Goal: Task Accomplishment & Management: Complete application form

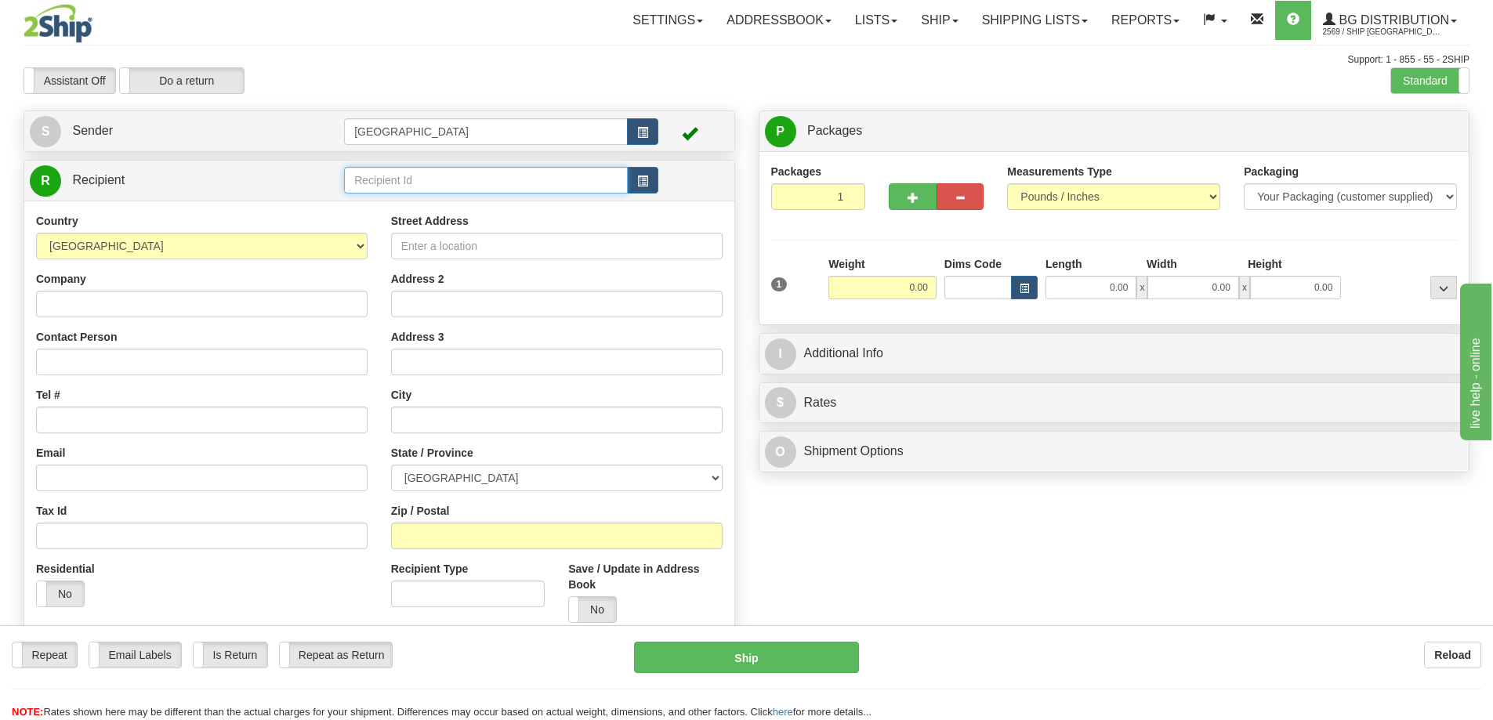
click at [378, 179] on input "text" at bounding box center [486, 180] width 284 height 27
click at [373, 204] on div "80025" at bounding box center [483, 204] width 269 height 17
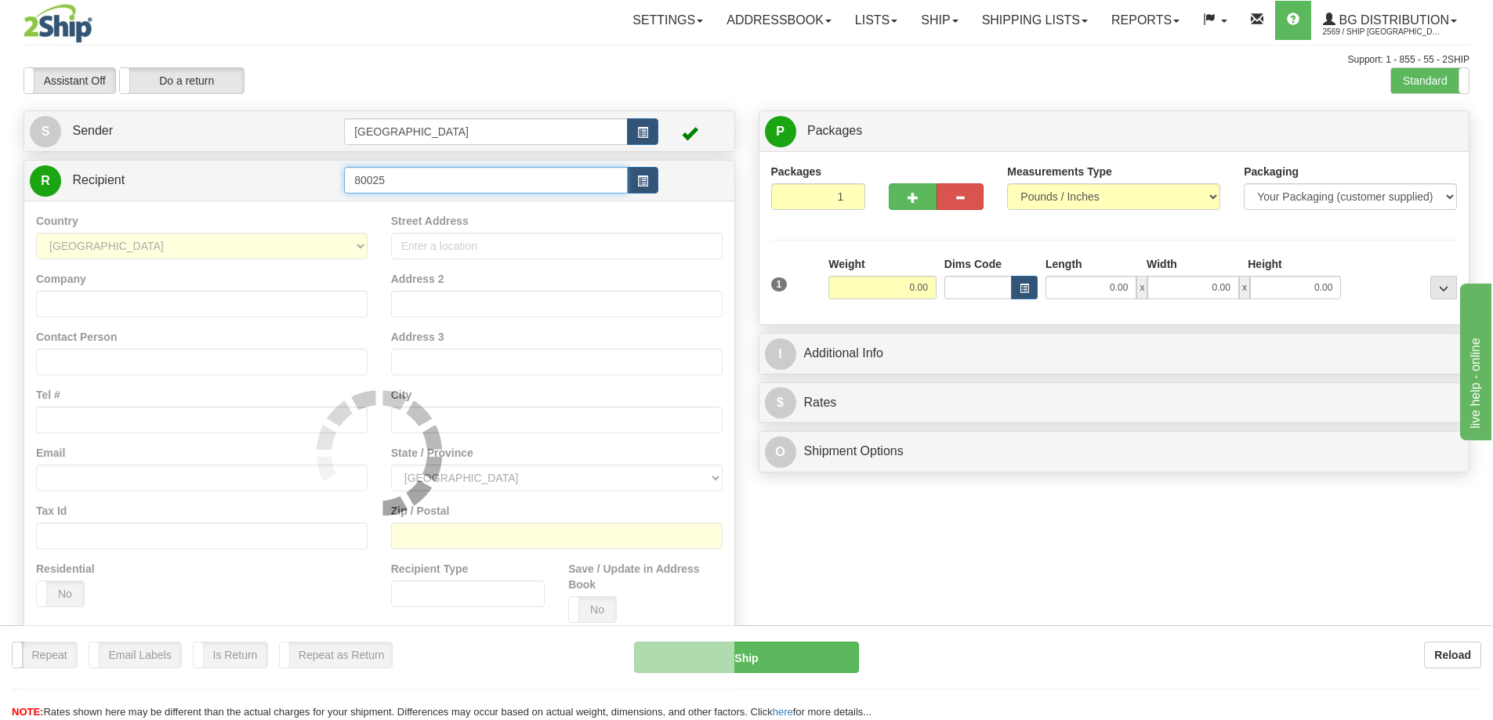
type input "80025"
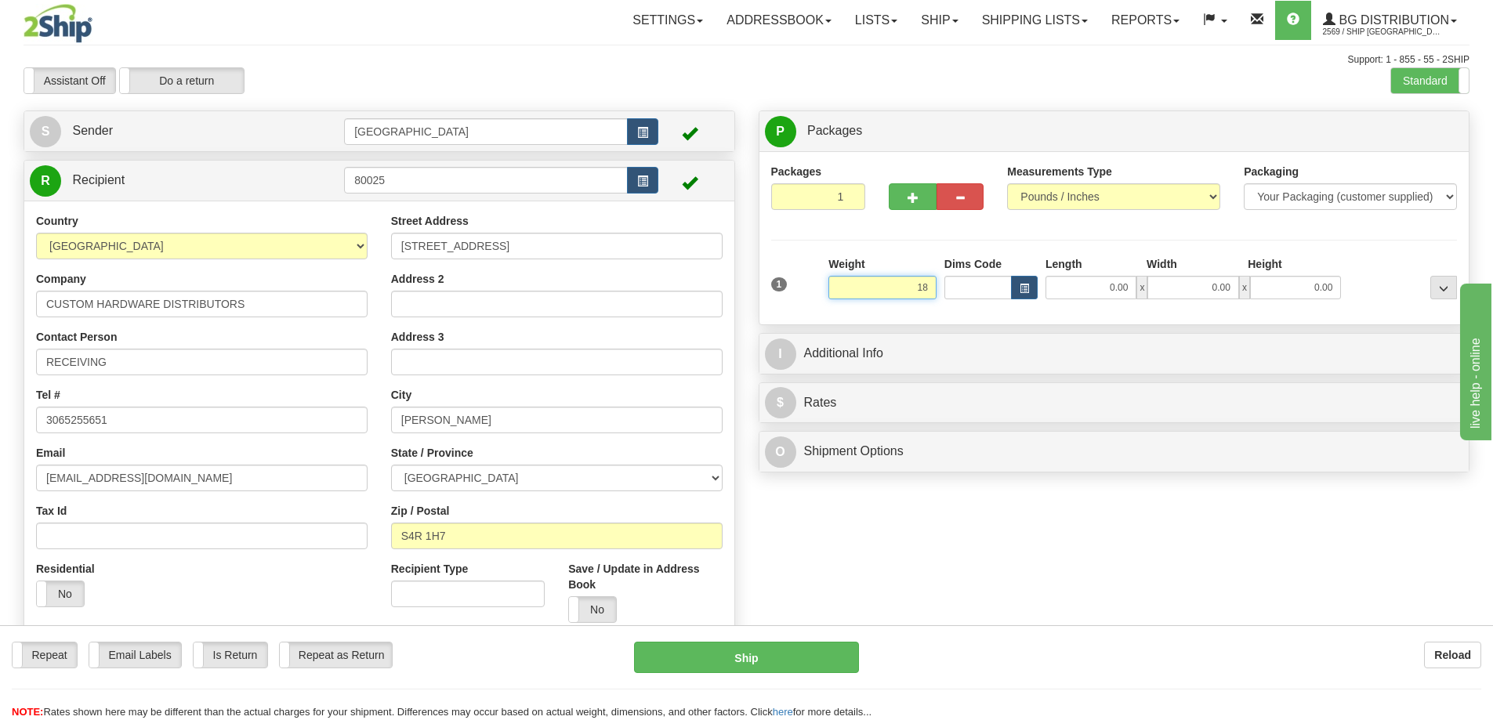
type input "18.00"
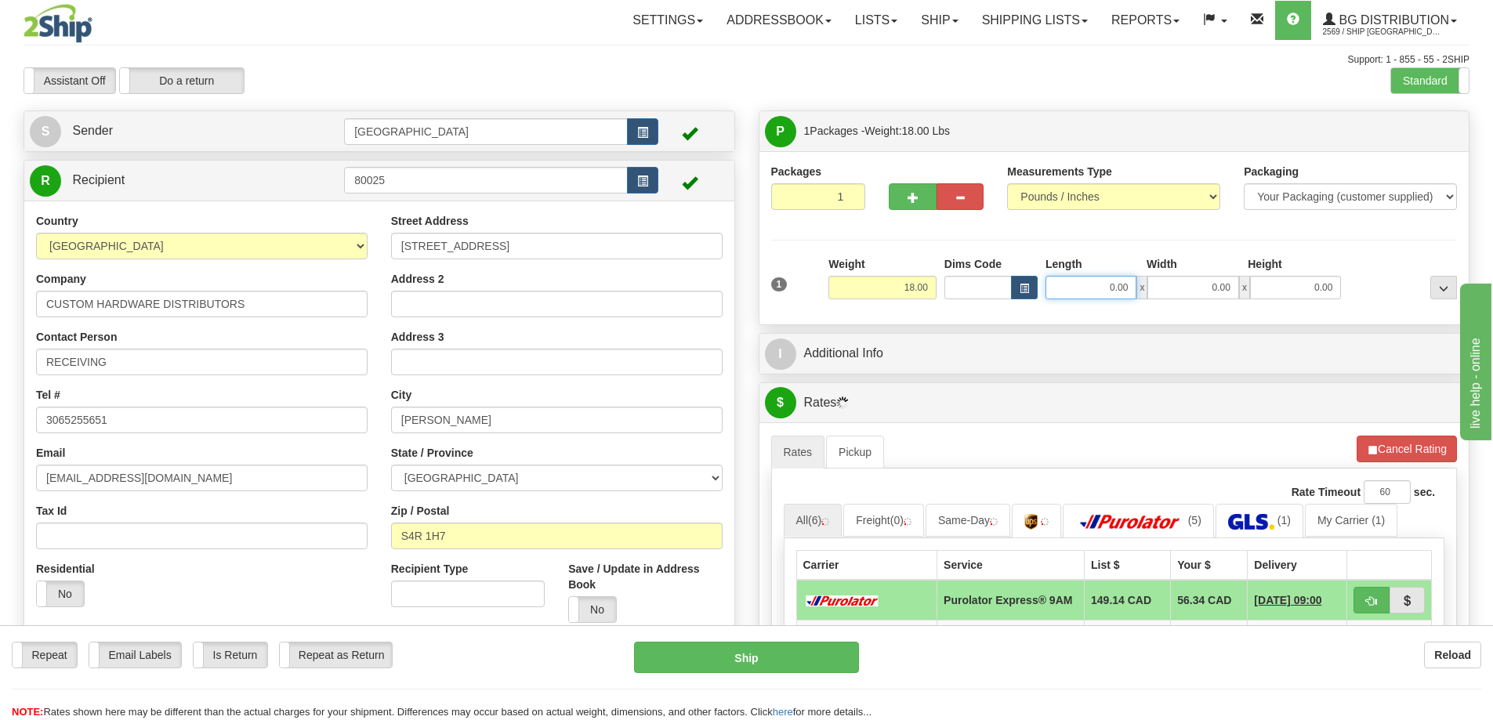
click at [1115, 284] on input "0.00" at bounding box center [1090, 288] width 91 height 24
type input "0.00"
click at [1097, 313] on div "Packages 1 1 Measurements Type" at bounding box center [1114, 237] width 710 height 173
click at [1127, 288] on input "0.00" at bounding box center [1090, 288] width 91 height 24
type input "18.00"
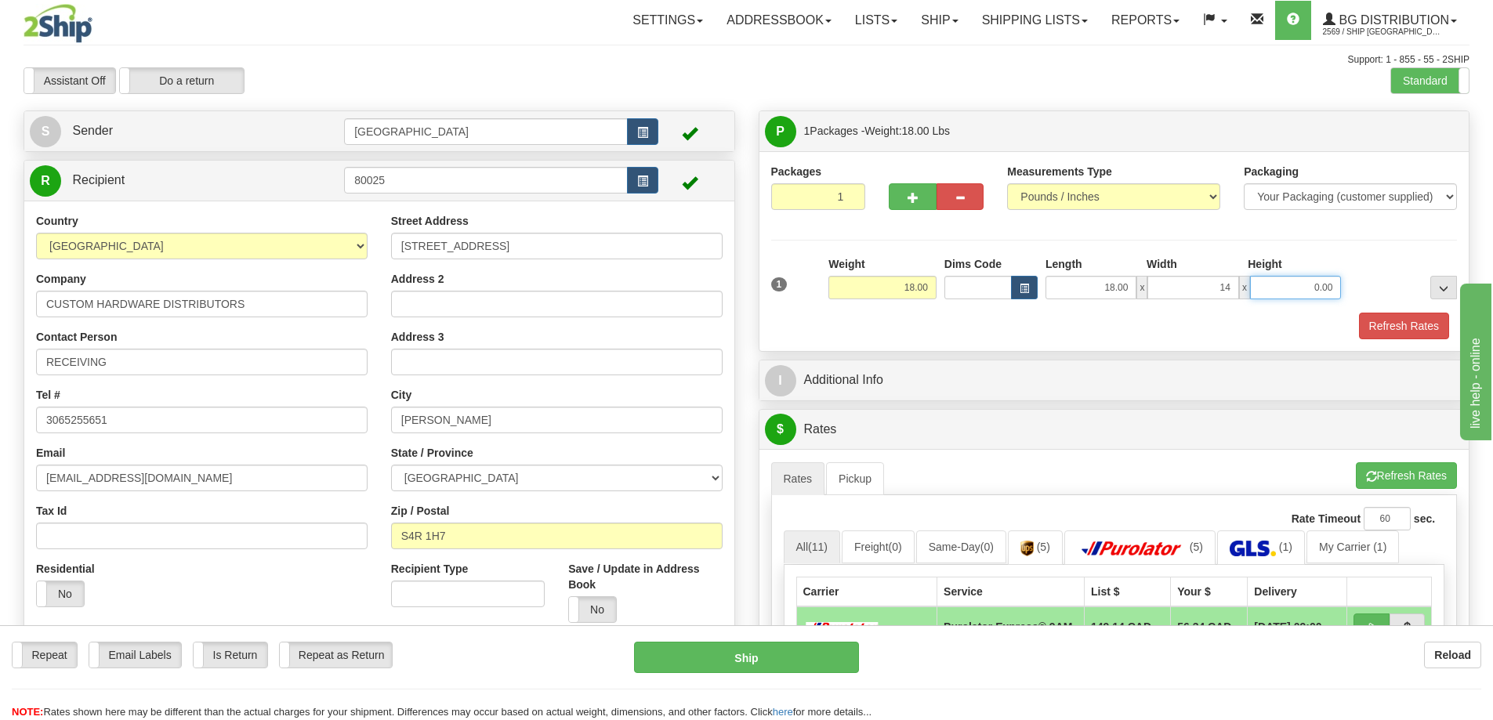
type input "14.00"
type input "10.00"
click at [1405, 320] on button "Refresh Rates" at bounding box center [1404, 326] width 90 height 27
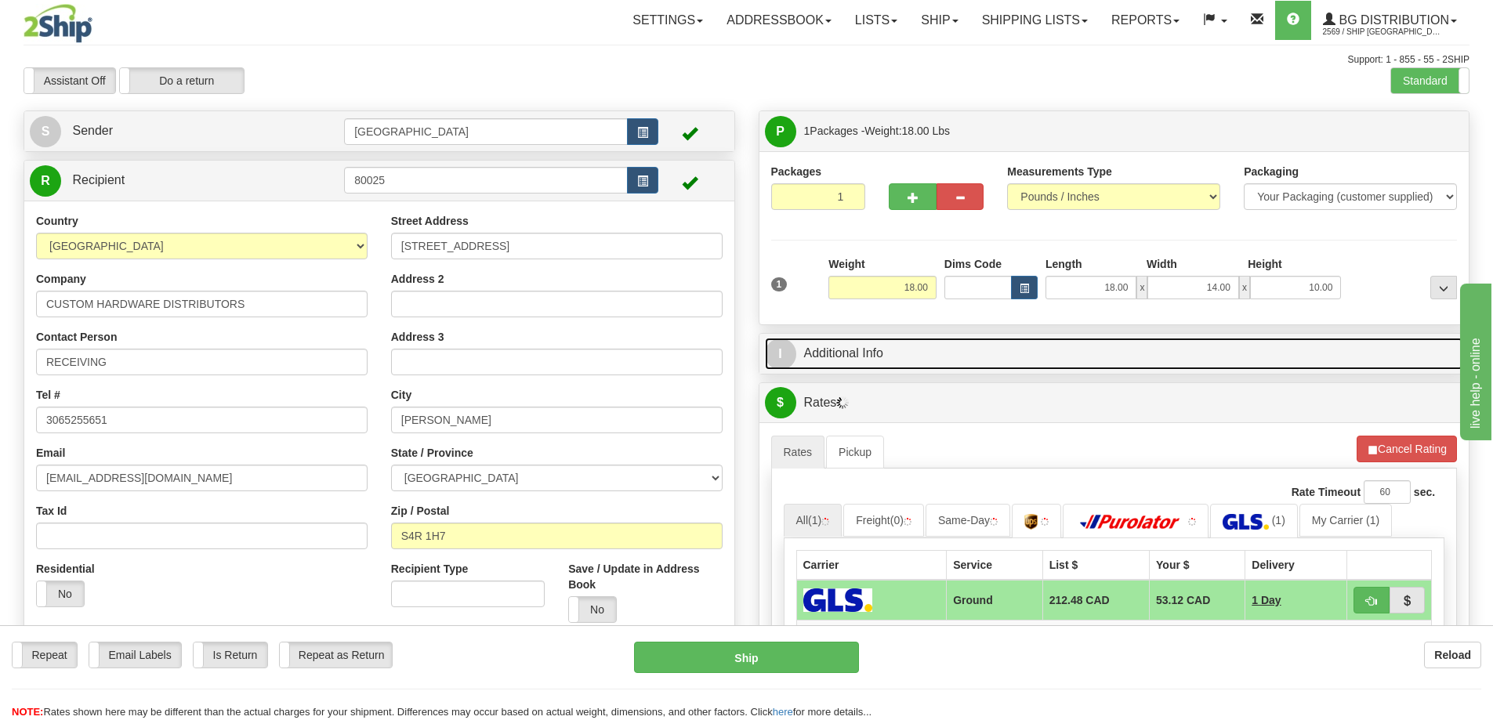
click at [1033, 355] on link "I Additional Info" at bounding box center [1114, 354] width 699 height 32
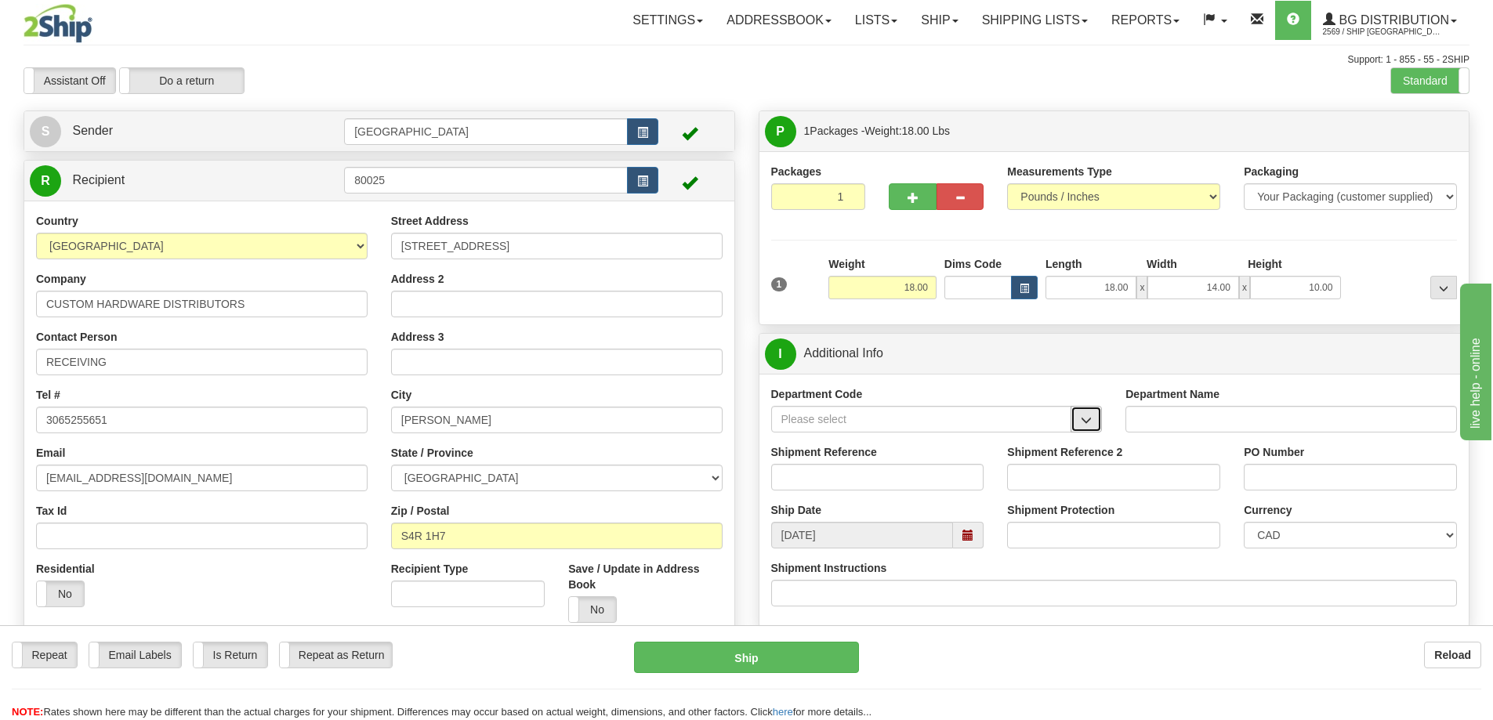
click at [1082, 422] on span "button" at bounding box center [1085, 420] width 11 height 10
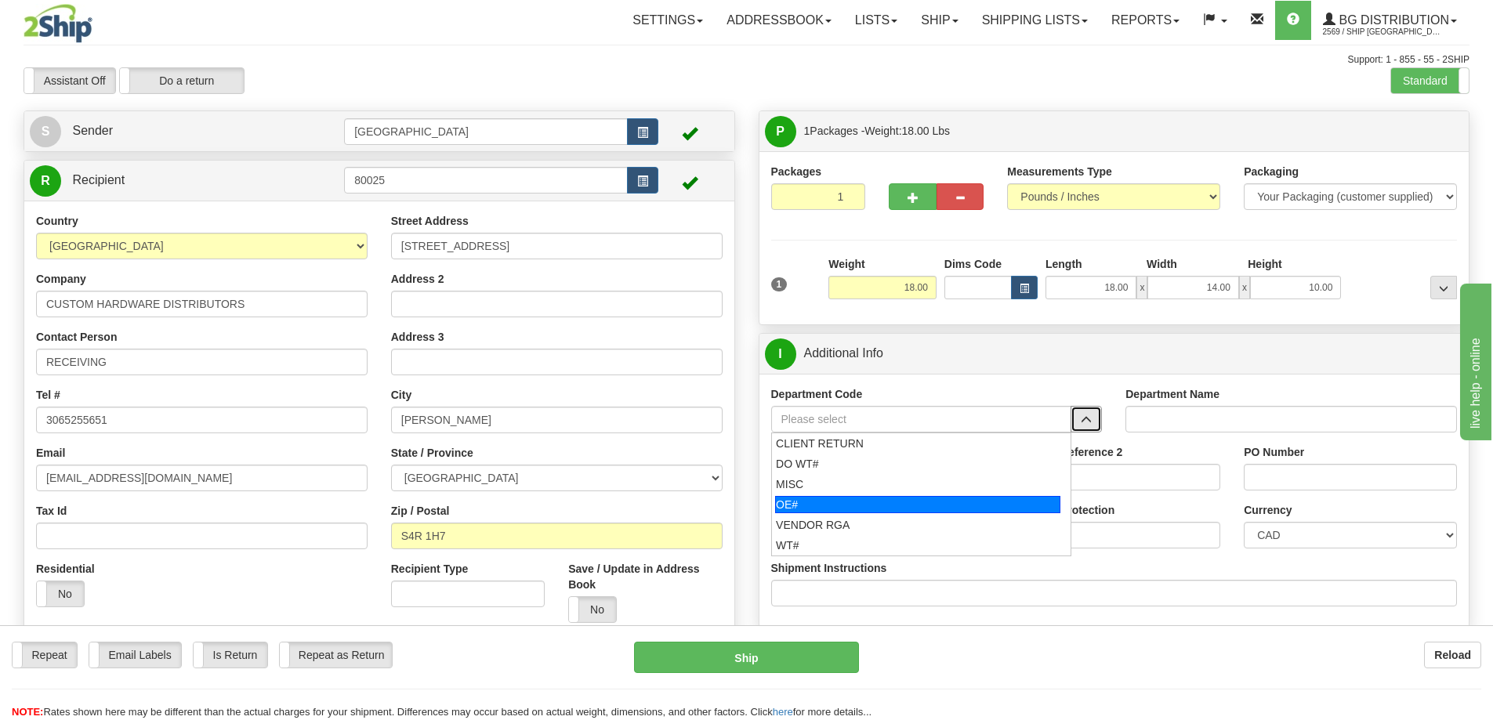
click at [899, 498] on div "OE#" at bounding box center [917, 504] width 285 height 17
type input "OE#"
type input "ORDERS"
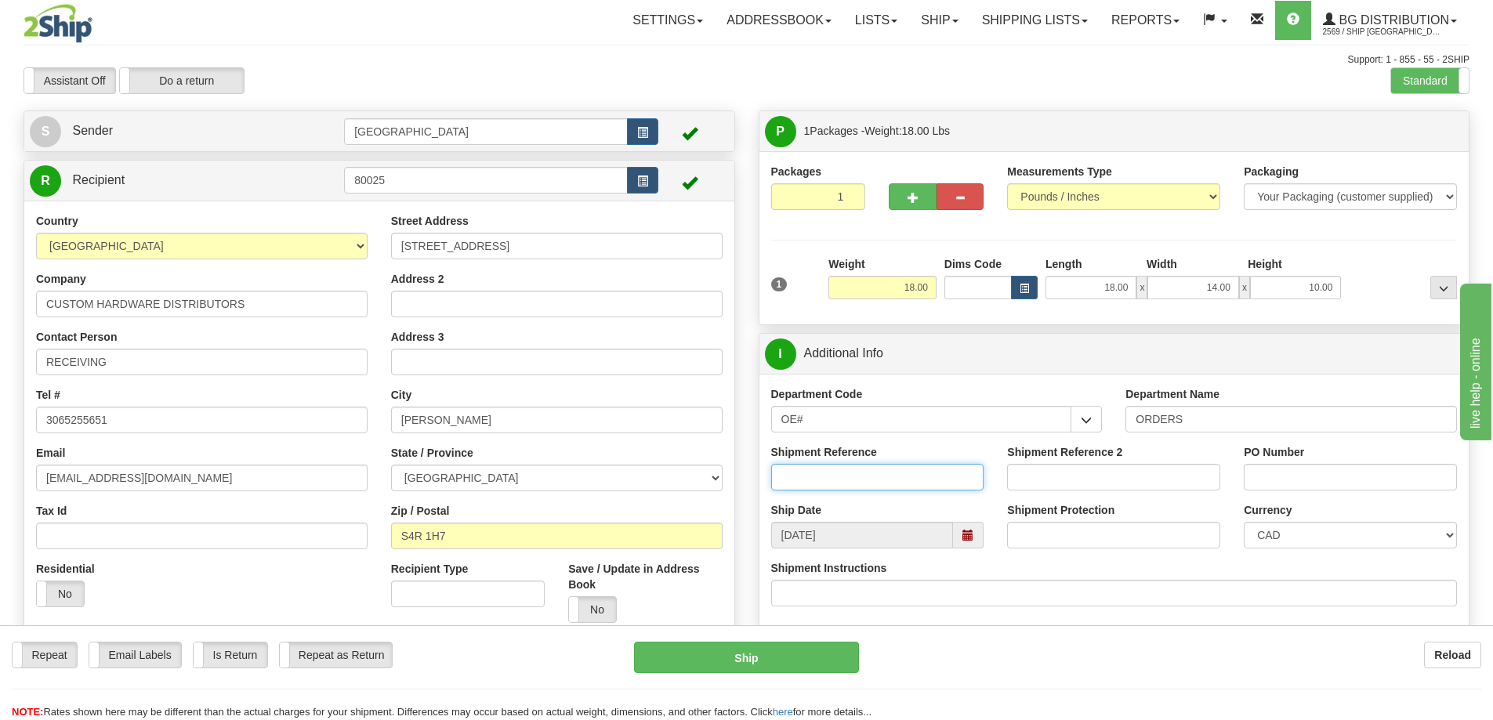
click at [888, 476] on input "Shipment Reference" at bounding box center [877, 477] width 213 height 27
type input "90039414-01 90040800-01"
click at [1284, 480] on input "PO Number" at bounding box center [1349, 477] width 213 height 27
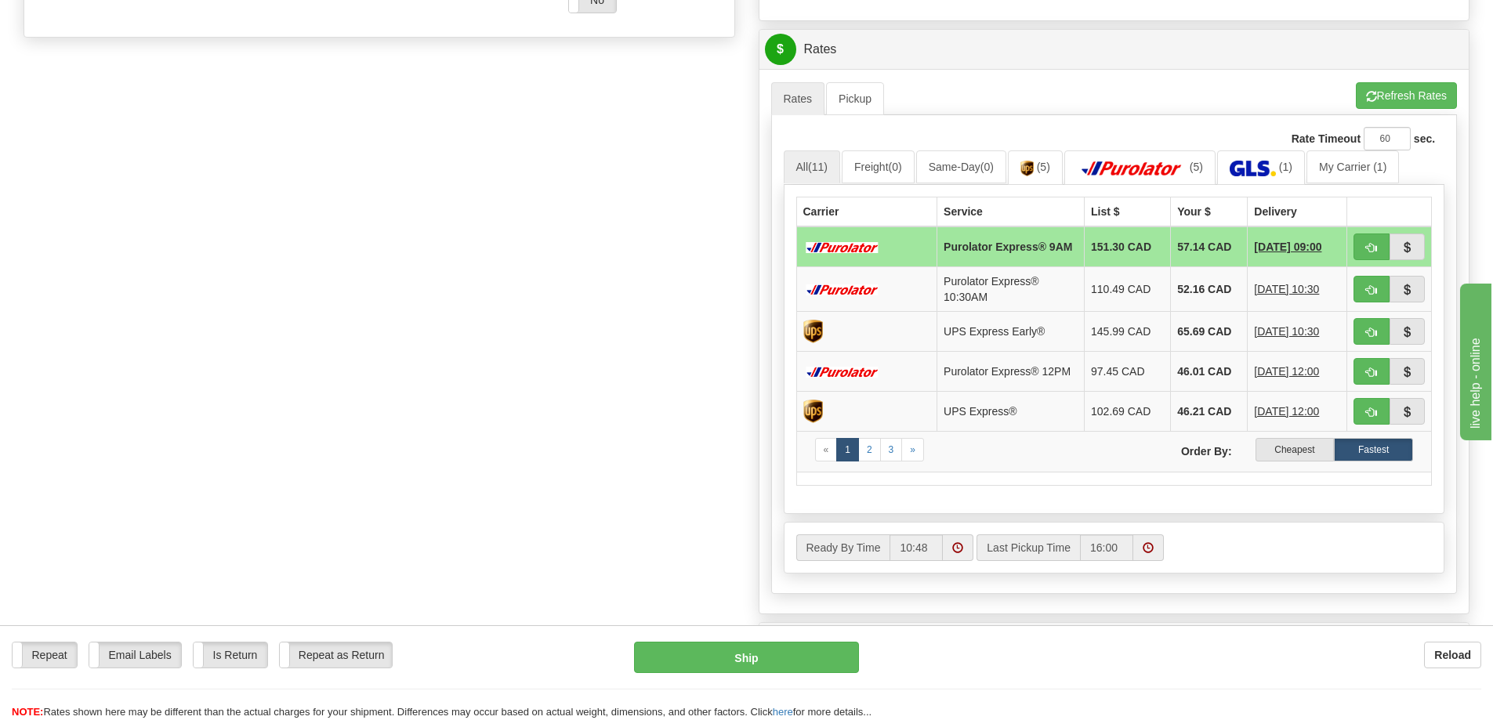
scroll to position [627, 0]
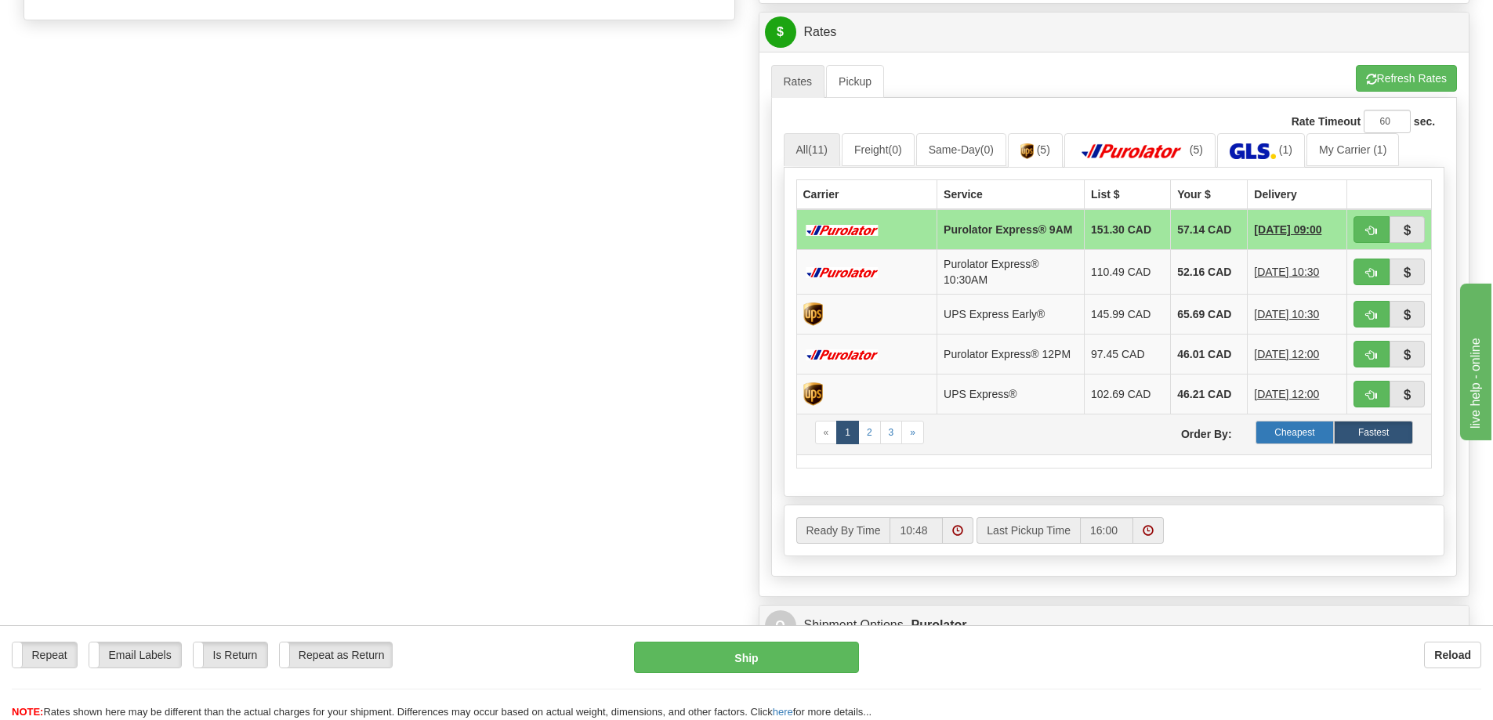
type input "7000015837 / 7000015898"
click at [1287, 437] on label "Cheapest" at bounding box center [1294, 433] width 79 height 24
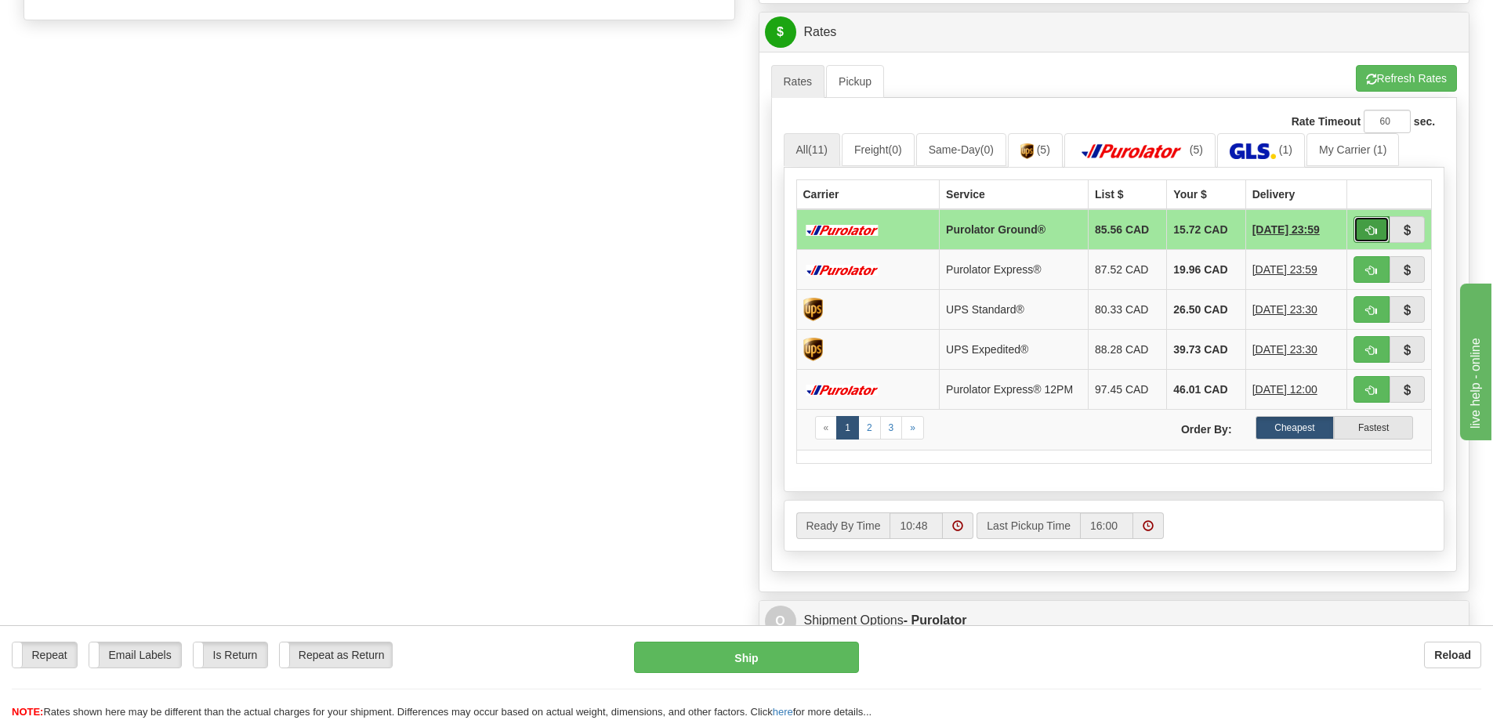
click at [1373, 226] on span "button" at bounding box center [1371, 231] width 11 height 10
type input "260"
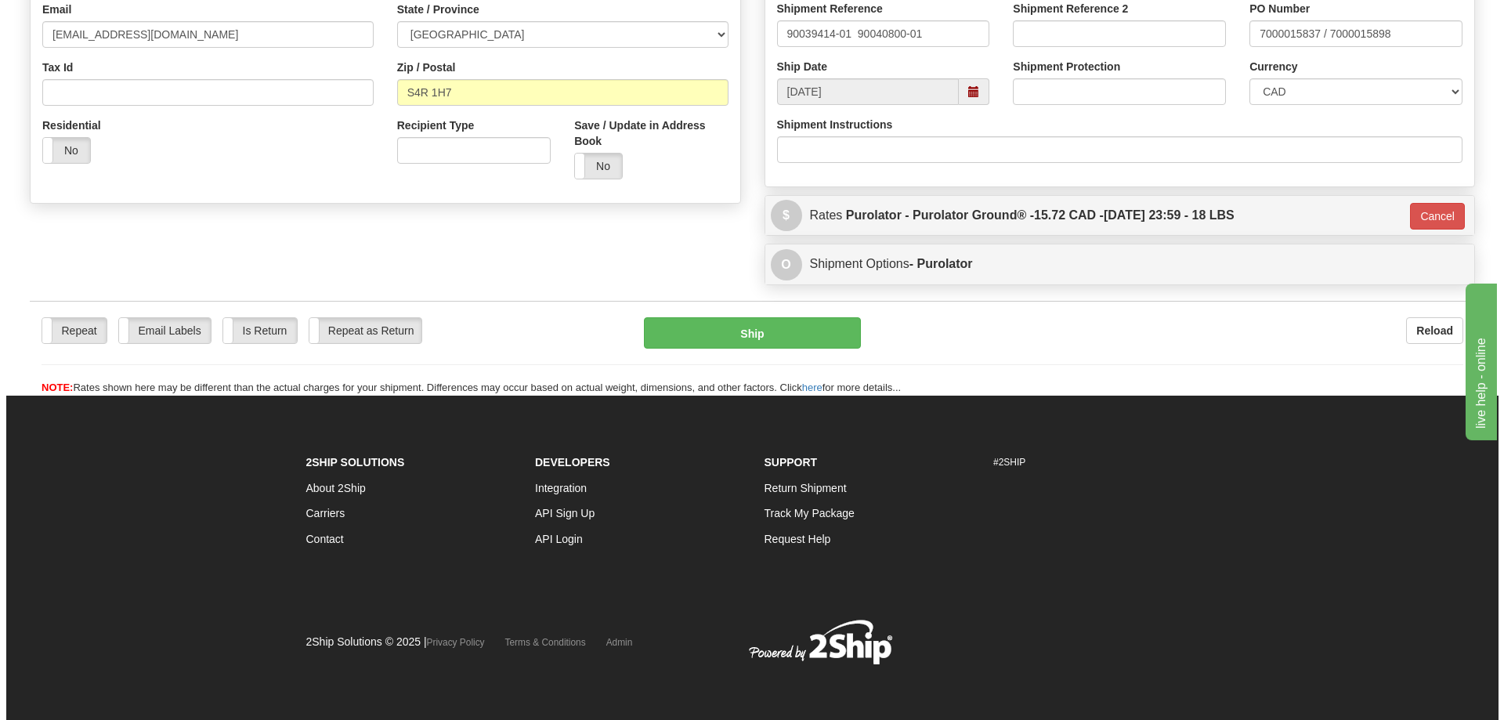
scroll to position [444, 0]
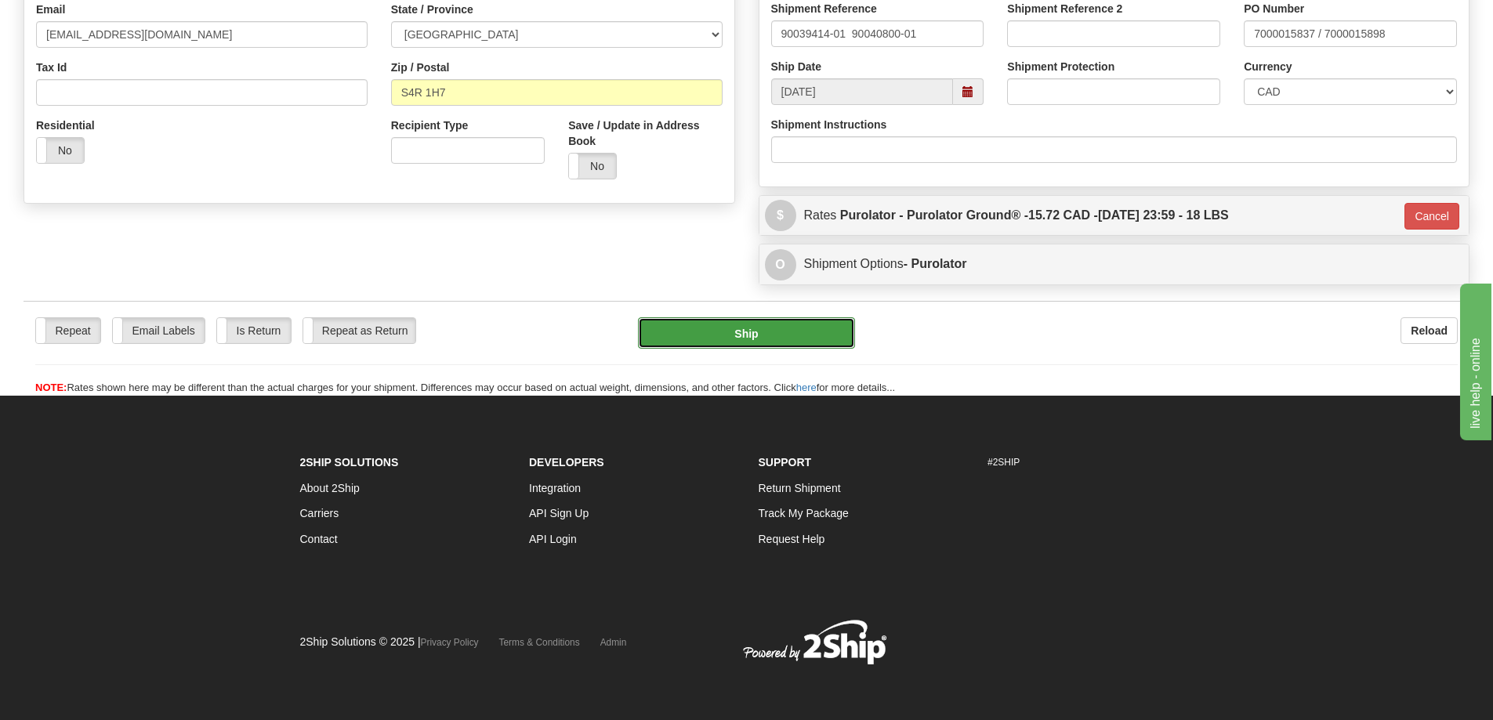
click at [730, 336] on button "Ship" at bounding box center [746, 332] width 217 height 31
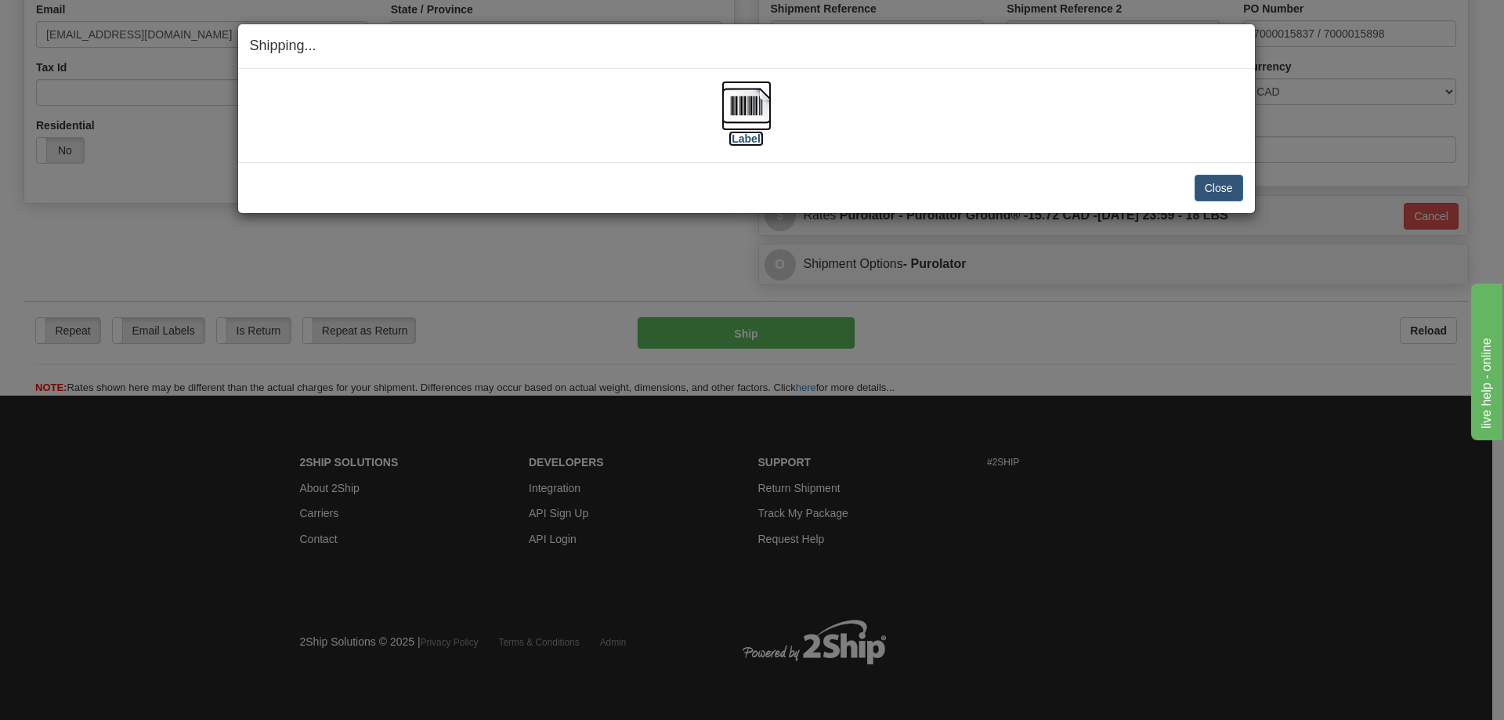
click at [747, 140] on label "[Label]" at bounding box center [747, 139] width 36 height 16
click at [1289, 6] on div "Shipping... Your SHIPMENT will EXPIRE in [Label] IMPORTANT NOTICE Embassy / Con…" at bounding box center [752, 360] width 1504 height 720
click at [1218, 188] on button "Close" at bounding box center [1219, 188] width 49 height 27
